Goal: Check status: Check status

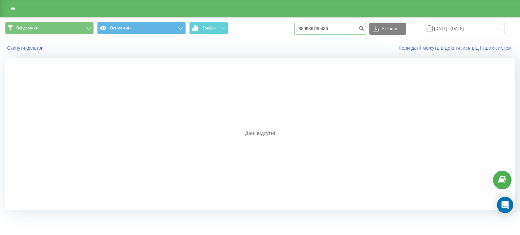
click at [311, 28] on input "380936730486" at bounding box center [330, 29] width 72 height 12
type input "0936730486"
click at [18, 7] on link at bounding box center [13, 8] width 12 height 9
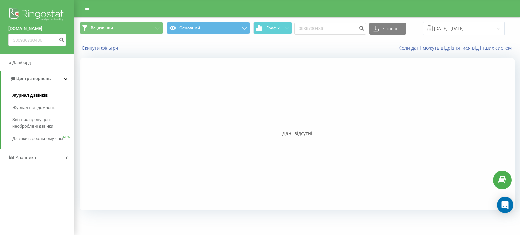
click at [35, 100] on link "Журнал дзвінків" at bounding box center [43, 95] width 62 height 12
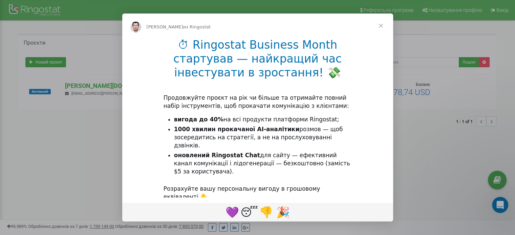
click at [382, 26] on span "Закрыть" at bounding box center [381, 26] width 24 height 24
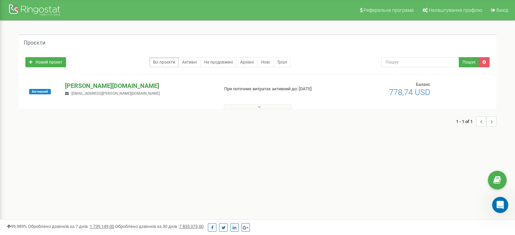
click at [83, 85] on p "[PERSON_NAME][DOMAIN_NAME]" at bounding box center [139, 86] width 148 height 9
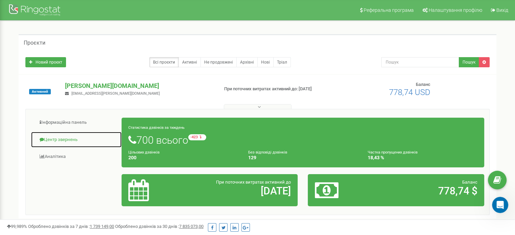
click at [66, 142] on link "Центр звернень" at bounding box center [76, 140] width 91 height 17
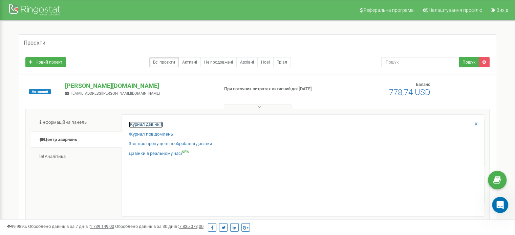
click at [146, 126] on link "Журнал дзвінків" at bounding box center [146, 124] width 34 height 6
